Goal: Information Seeking & Learning: Find specific fact

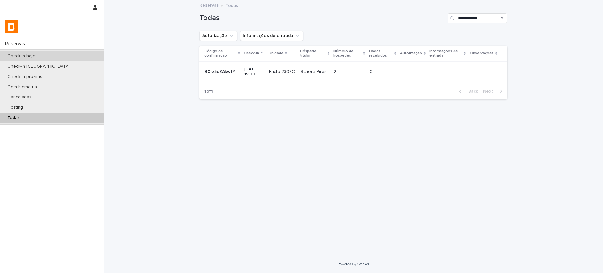
click at [28, 52] on div "Check-in hoje" at bounding box center [52, 56] width 104 height 10
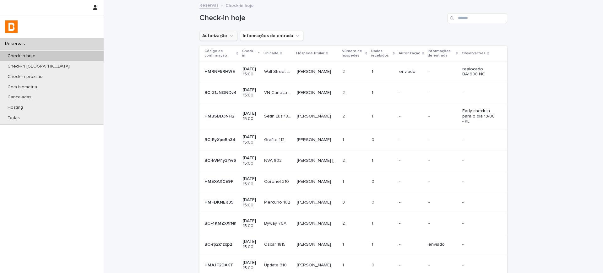
click at [214, 36] on button "Autorização" at bounding box center [219, 36] width 38 height 10
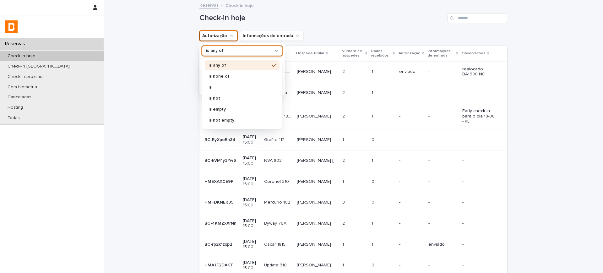
click at [219, 51] on p "is any of" at bounding box center [215, 50] width 18 height 5
click at [218, 99] on p "is not" at bounding box center [239, 98] width 61 height 4
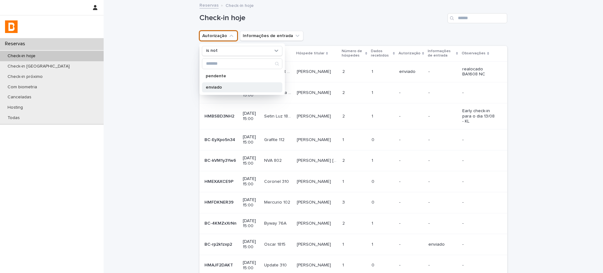
click at [223, 90] on div "enviado" at bounding box center [242, 87] width 80 height 10
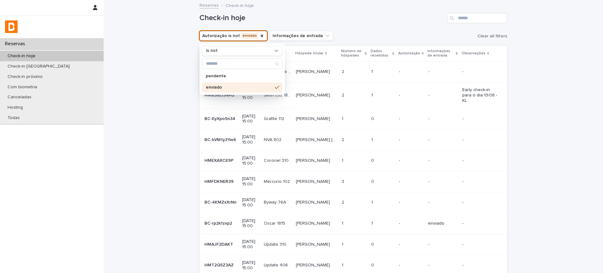
drag, startPoint x: 374, startPoint y: 14, endPoint x: 364, endPoint y: 20, distance: 11.9
click at [373, 15] on h1 "Check-in hoje" at bounding box center [323, 18] width 246 height 9
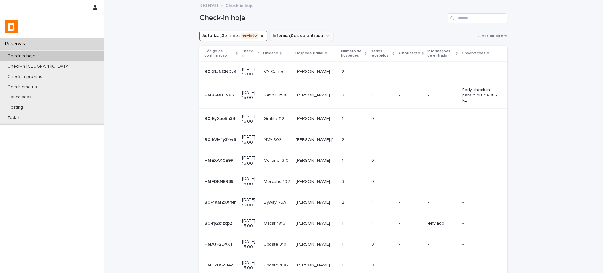
click at [294, 32] on button "Informações de entrada" at bounding box center [301, 36] width 63 height 10
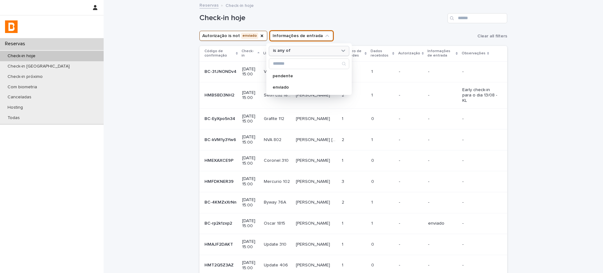
click at [284, 53] on div "is any of" at bounding box center [305, 50] width 69 height 7
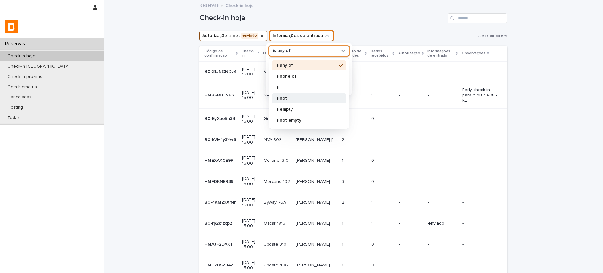
click at [288, 98] on p "is not" at bounding box center [306, 98] width 61 height 4
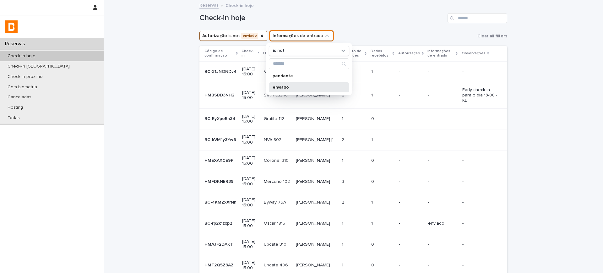
drag, startPoint x: 279, startPoint y: 89, endPoint x: 340, endPoint y: 25, distance: 87.8
click at [279, 89] on p "enviado" at bounding box center [306, 87] width 67 height 4
click at [399, 30] on div "Check-in hoje" at bounding box center [354, 16] width 308 height 30
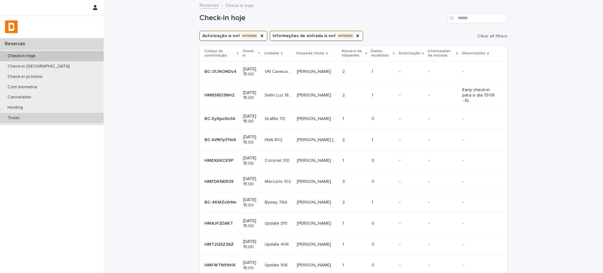
click at [5, 118] on p "Todas" at bounding box center [14, 117] width 22 height 5
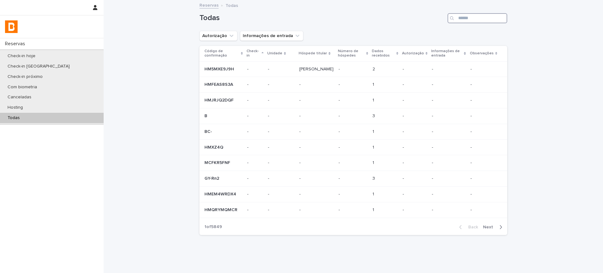
click at [475, 14] on input "Search" at bounding box center [478, 18] width 60 height 10
paste input "**********"
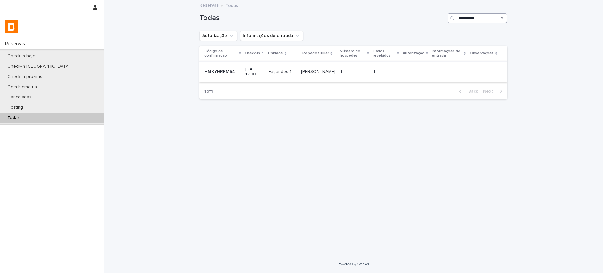
type input "**********"
click at [392, 81] on td "1 1" at bounding box center [386, 71] width 30 height 21
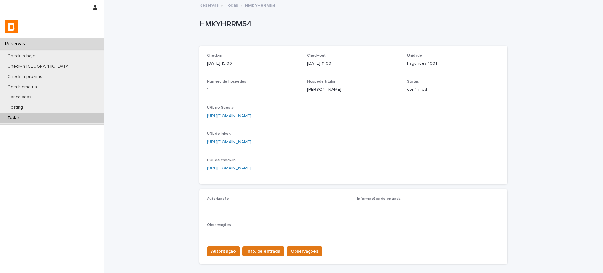
drag, startPoint x: 211, startPoint y: 61, endPoint x: 318, endPoint y: 63, distance: 107.2
click at [318, 63] on div "Check-in [DATE] 15:00 Check-out [DATE] 11:00 Unidade [PERSON_NAME] 1001 Número …" at bounding box center [353, 114] width 293 height 123
drag, startPoint x: 431, startPoint y: 116, endPoint x: 394, endPoint y: 128, distance: 39.0
click at [430, 116] on p "[URL][DOMAIN_NAME]" at bounding box center [353, 116] width 293 height 7
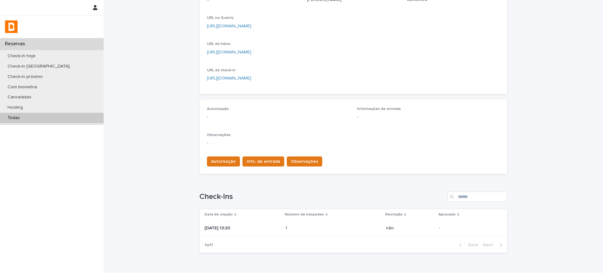
scroll to position [124, 0]
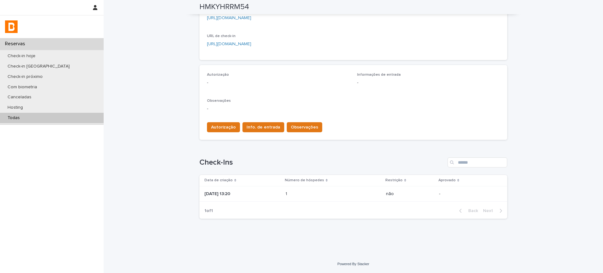
click at [292, 195] on td "1 1" at bounding box center [333, 194] width 101 height 16
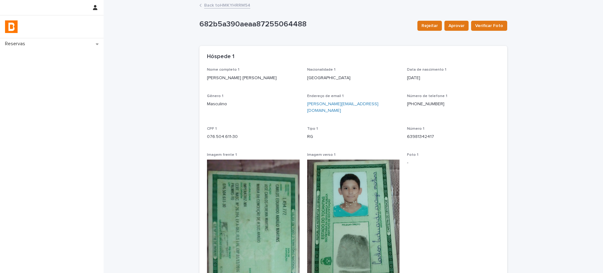
click at [229, 7] on link "Back to HMKYHRRM54" at bounding box center [227, 4] width 46 height 7
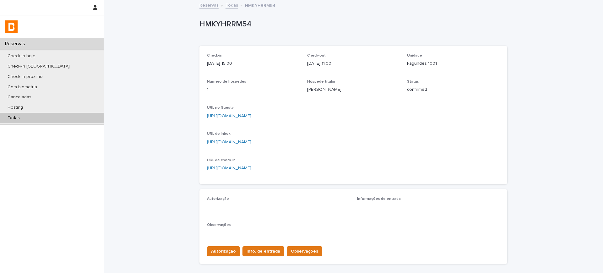
click at [229, 5] on link "Todas" at bounding box center [232, 4] width 13 height 7
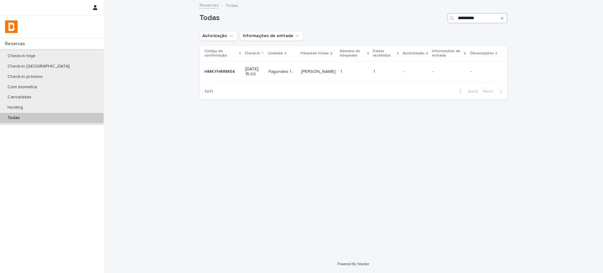
drag, startPoint x: 485, startPoint y: 24, endPoint x: 482, endPoint y: 20, distance: 4.3
click at [484, 22] on div "**********" at bounding box center [354, 16] width 308 height 30
click at [482, 20] on input "**********" at bounding box center [478, 18] width 60 height 10
paste input "Search"
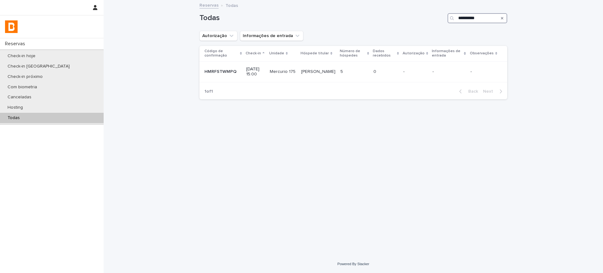
type input "**********"
click at [360, 74] on div "5 5" at bounding box center [355, 72] width 28 height 10
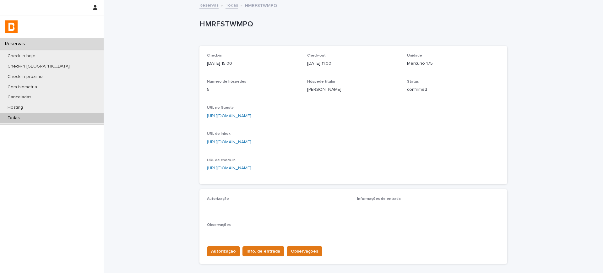
click at [220, 5] on div "Reservas Todas HMRFSTWMPQ" at bounding box center [353, 5] width 314 height 9
click at [228, 5] on link "Todas" at bounding box center [232, 4] width 13 height 7
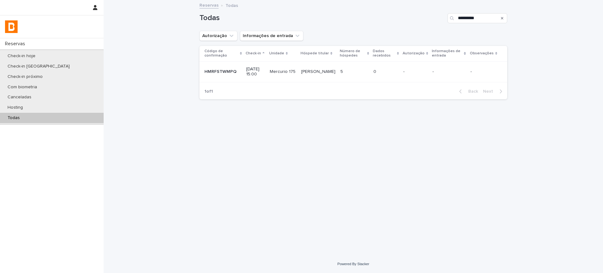
click at [498, 16] on div "Search" at bounding box center [502, 18] width 10 height 10
click at [460, 17] on input "**********" at bounding box center [478, 18] width 60 height 10
paste input "Search"
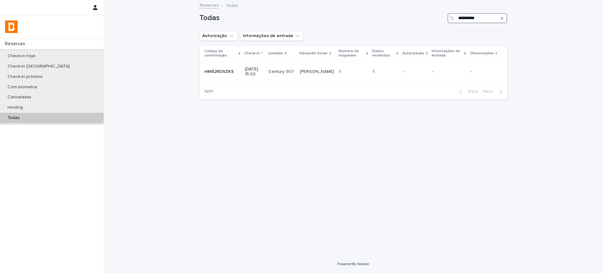
type input "**********"
click at [341, 72] on p "1" at bounding box center [340, 71] width 3 height 7
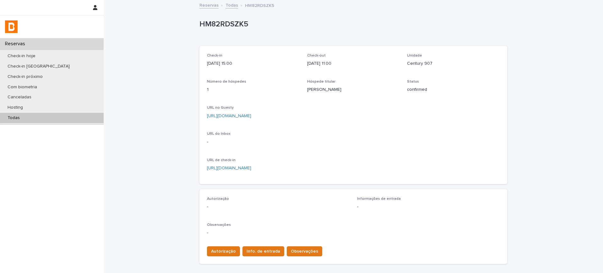
click at [251, 116] on link "[URL][DOMAIN_NAME]" at bounding box center [229, 116] width 44 height 4
click at [227, 7] on link "Todas" at bounding box center [232, 4] width 13 height 7
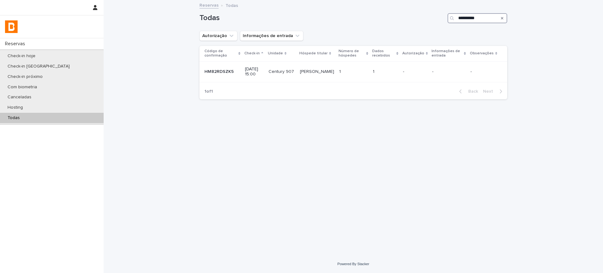
click at [469, 15] on input "**********" at bounding box center [478, 18] width 60 height 10
paste input "**"
type input "**********"
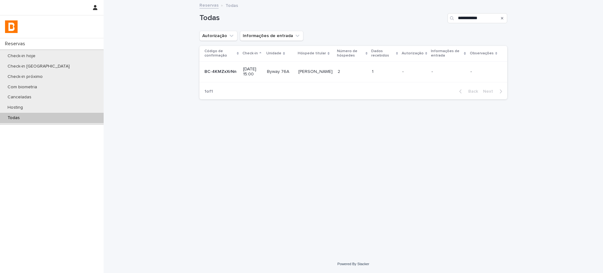
click at [380, 70] on p at bounding box center [384, 71] width 25 height 5
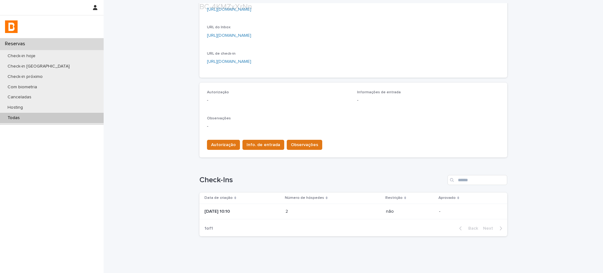
scroll to position [124, 0]
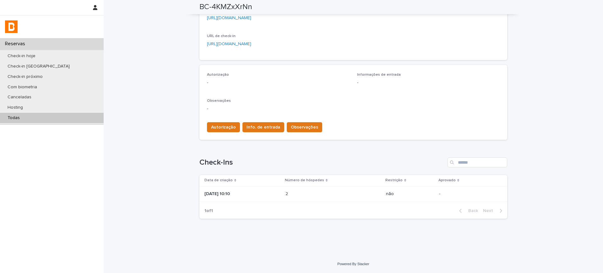
click at [269, 199] on td "[DATE] 10:10" at bounding box center [242, 194] width 84 height 16
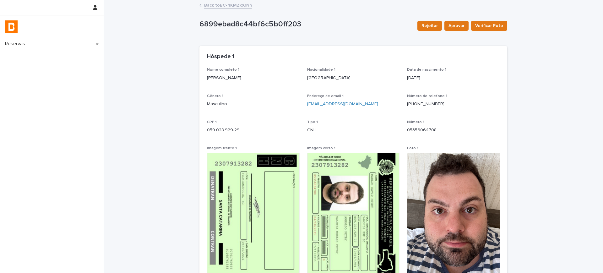
click at [225, 81] on p "[PERSON_NAME]" at bounding box center [253, 78] width 93 height 7
click at [224, 80] on p "[PERSON_NAME]" at bounding box center [253, 78] width 93 height 7
click at [220, 80] on div at bounding box center [220, 80] width 0 height 0
click at [224, 80] on p "[PERSON_NAME]" at bounding box center [253, 78] width 93 height 7
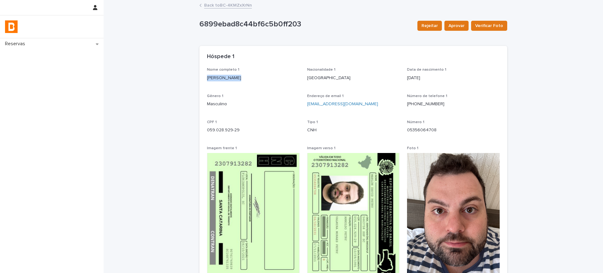
copy p "[PERSON_NAME]"
click at [308, 65] on div "Hóspede 1" at bounding box center [354, 57] width 308 height 22
click at [219, 131] on p "059.028.929-29" at bounding box center [253, 130] width 93 height 7
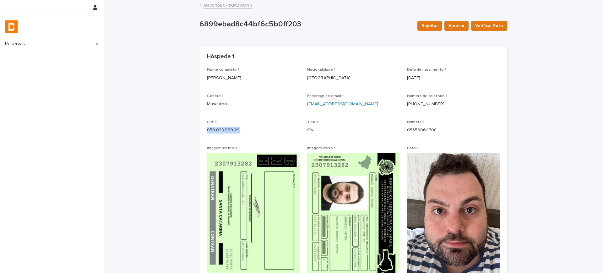
copy p "059.028.929-29"
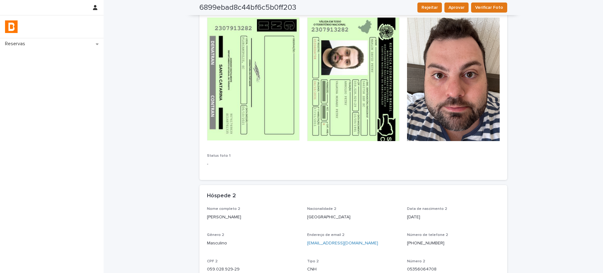
scroll to position [371, 0]
